Goal: Check status: Check status

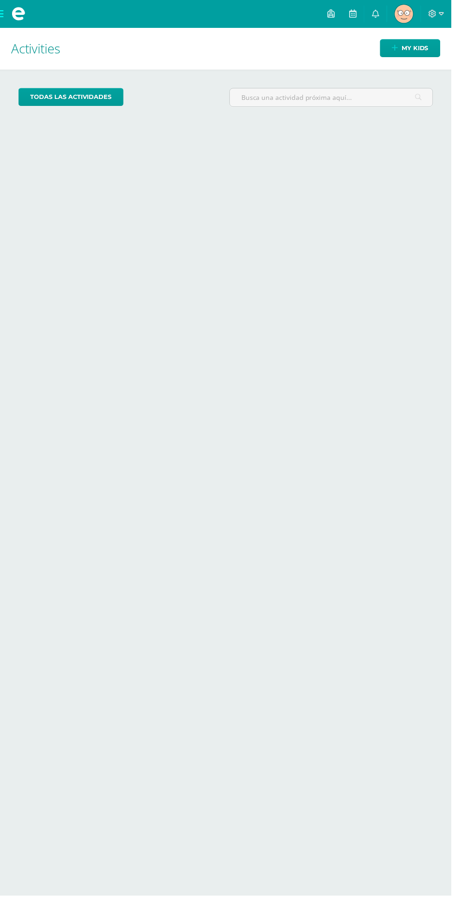
click at [413, 9] on img at bounding box center [407, 14] width 19 height 19
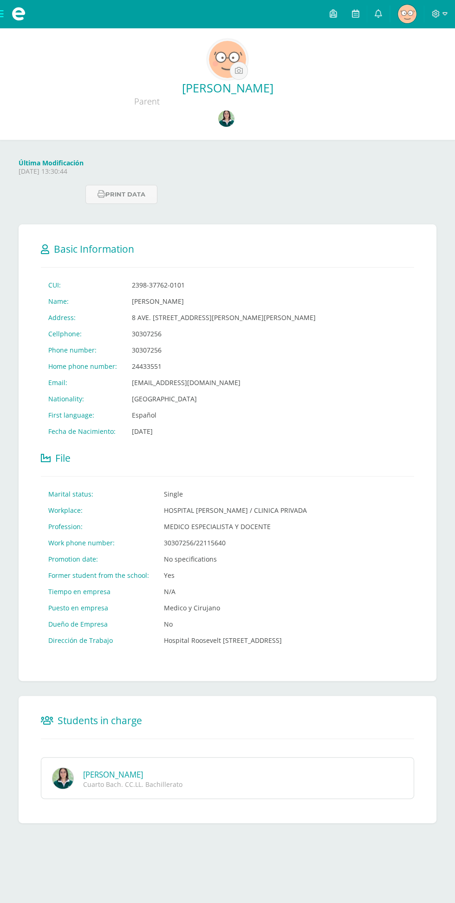
click at [227, 126] on img at bounding box center [226, 118] width 16 height 16
click at [220, 126] on link at bounding box center [227, 119] width 19 height 18
click at [234, 123] on link at bounding box center [227, 119] width 19 height 18
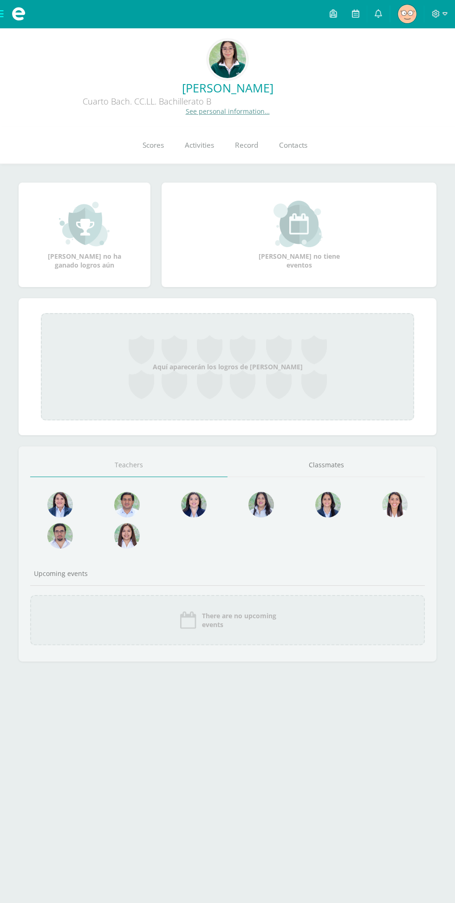
click at [162, 155] on link "Scores" at bounding box center [153, 145] width 42 height 37
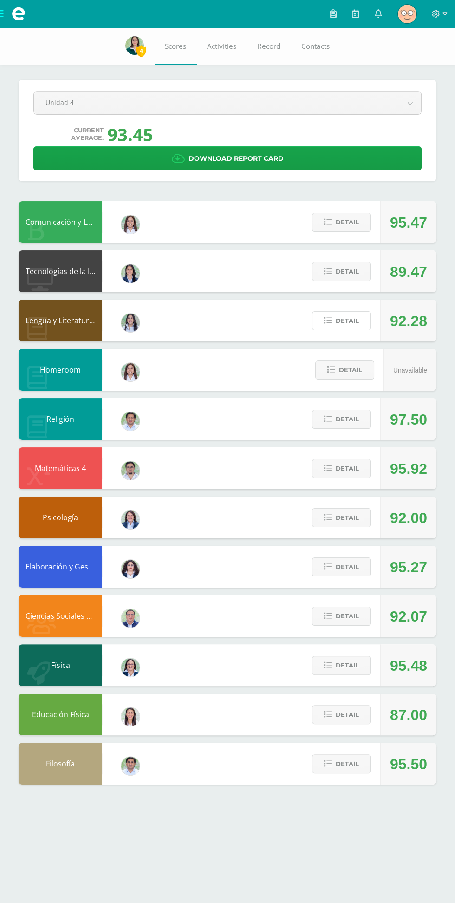
click at [359, 314] on button "Detail" at bounding box center [341, 320] width 59 height 19
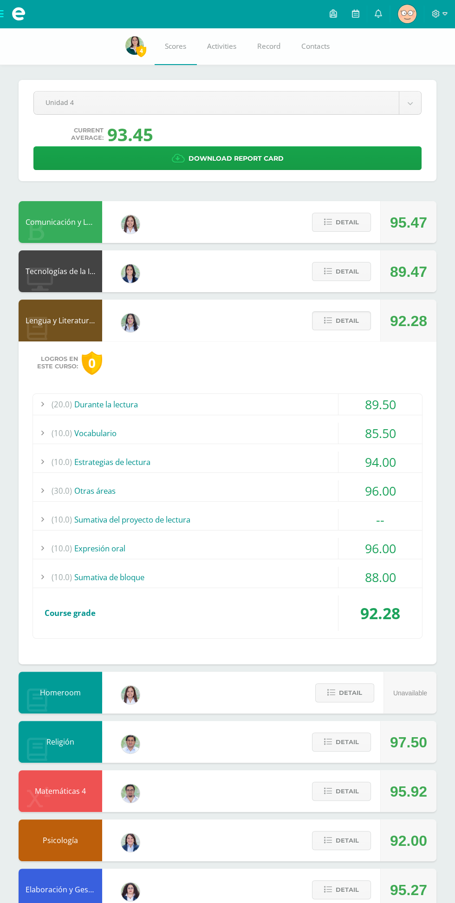
click at [326, 512] on div "(10.0) Sumativa del proyecto de lectura" at bounding box center [227, 519] width 389 height 21
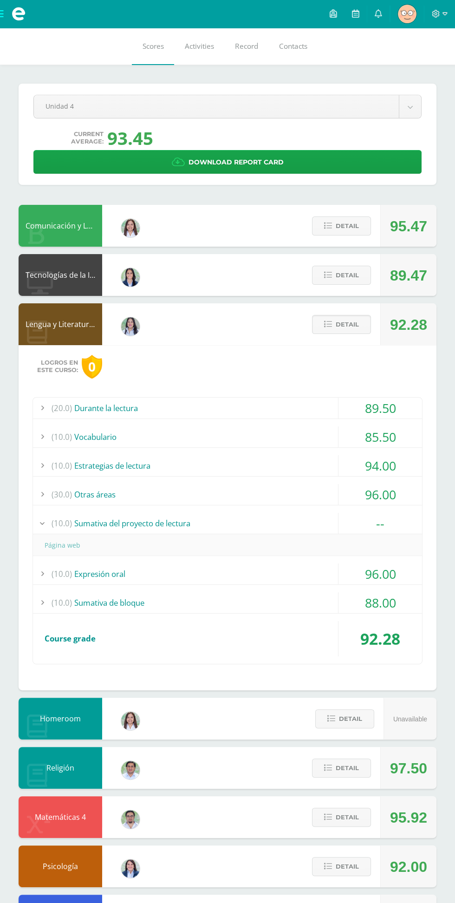
scroll to position [2, 0]
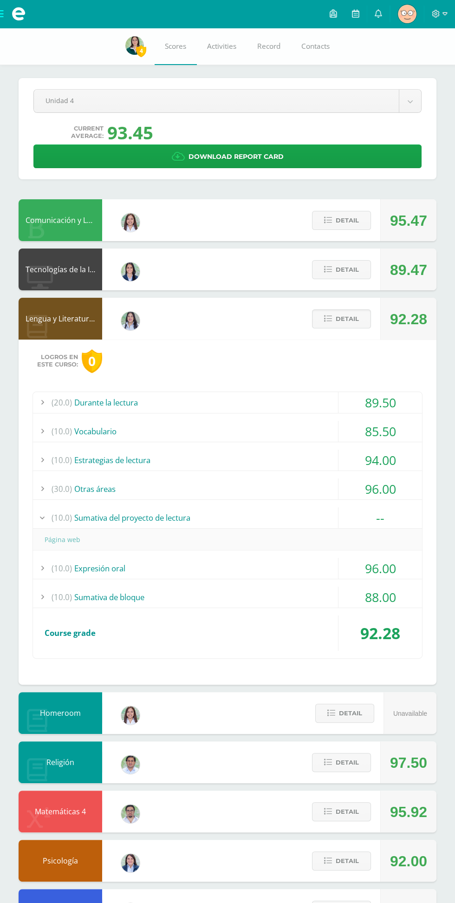
click at [346, 318] on span "Detail" at bounding box center [347, 318] width 23 height 17
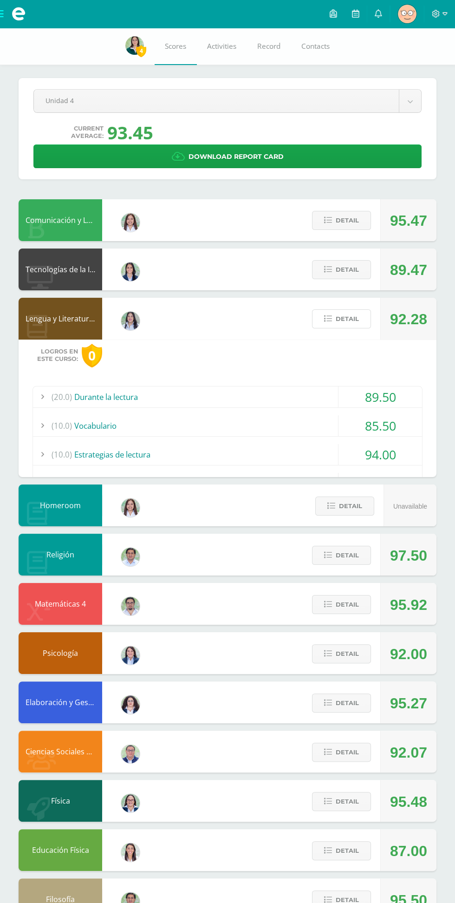
scroll to position [0, 0]
